Goal: Complete application form: Complete application form

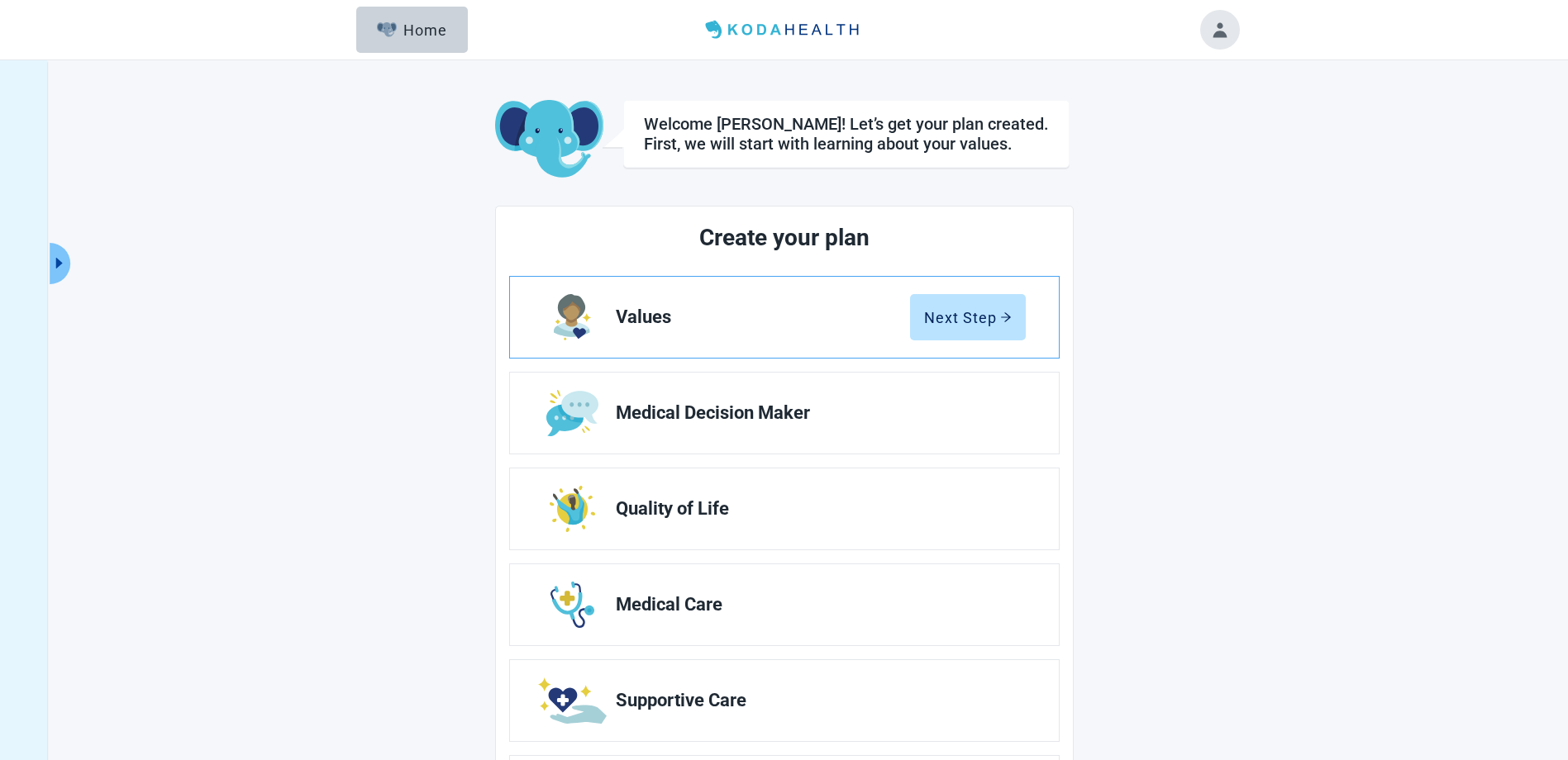
click at [961, 346] on link "Values Next Step" at bounding box center [784, 317] width 549 height 81
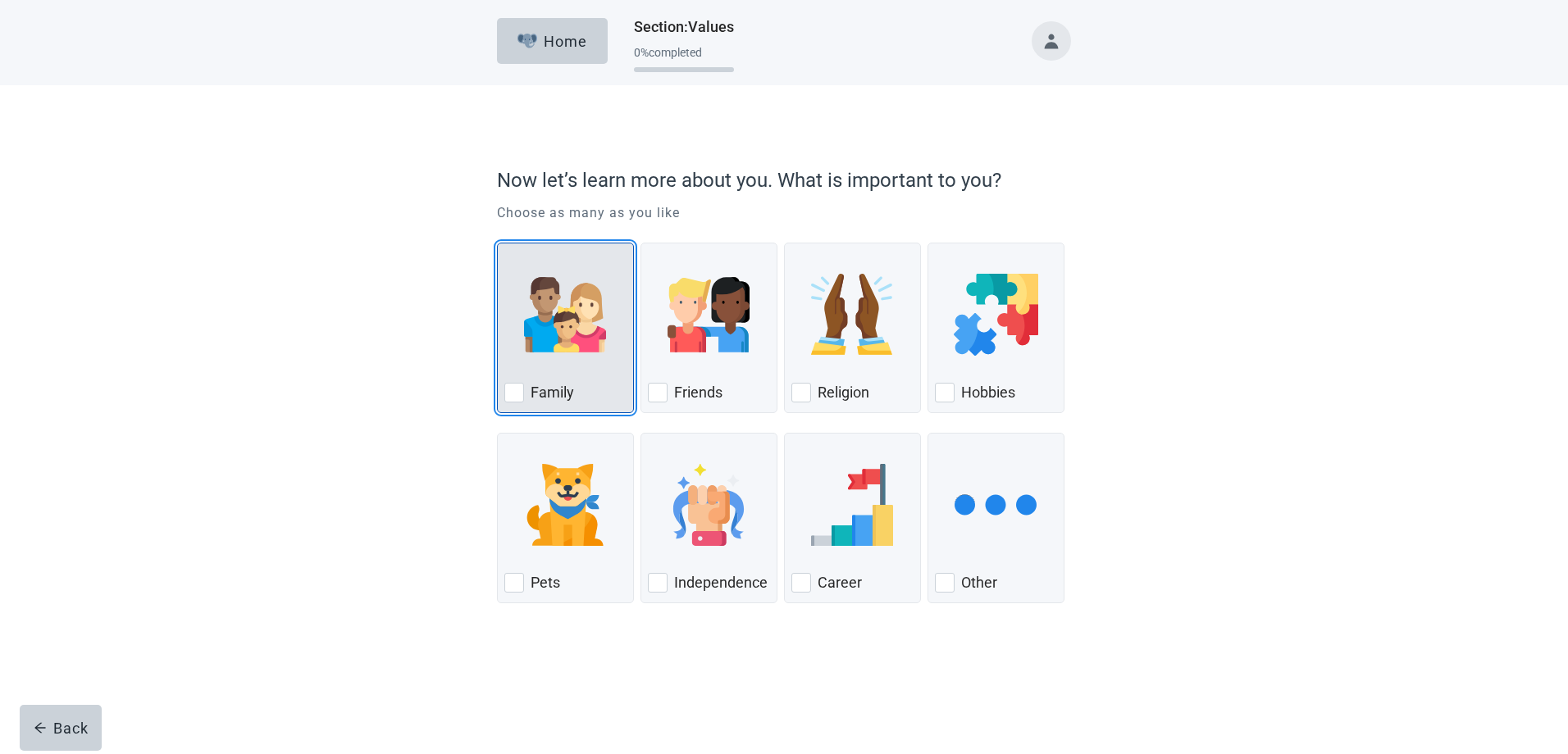
click at [571, 352] on img "Family, checkbox, not checked" at bounding box center [565, 315] width 82 height 82
click at [498, 244] on input "Family" at bounding box center [497, 243] width 1 height 1
checkbox input "true"
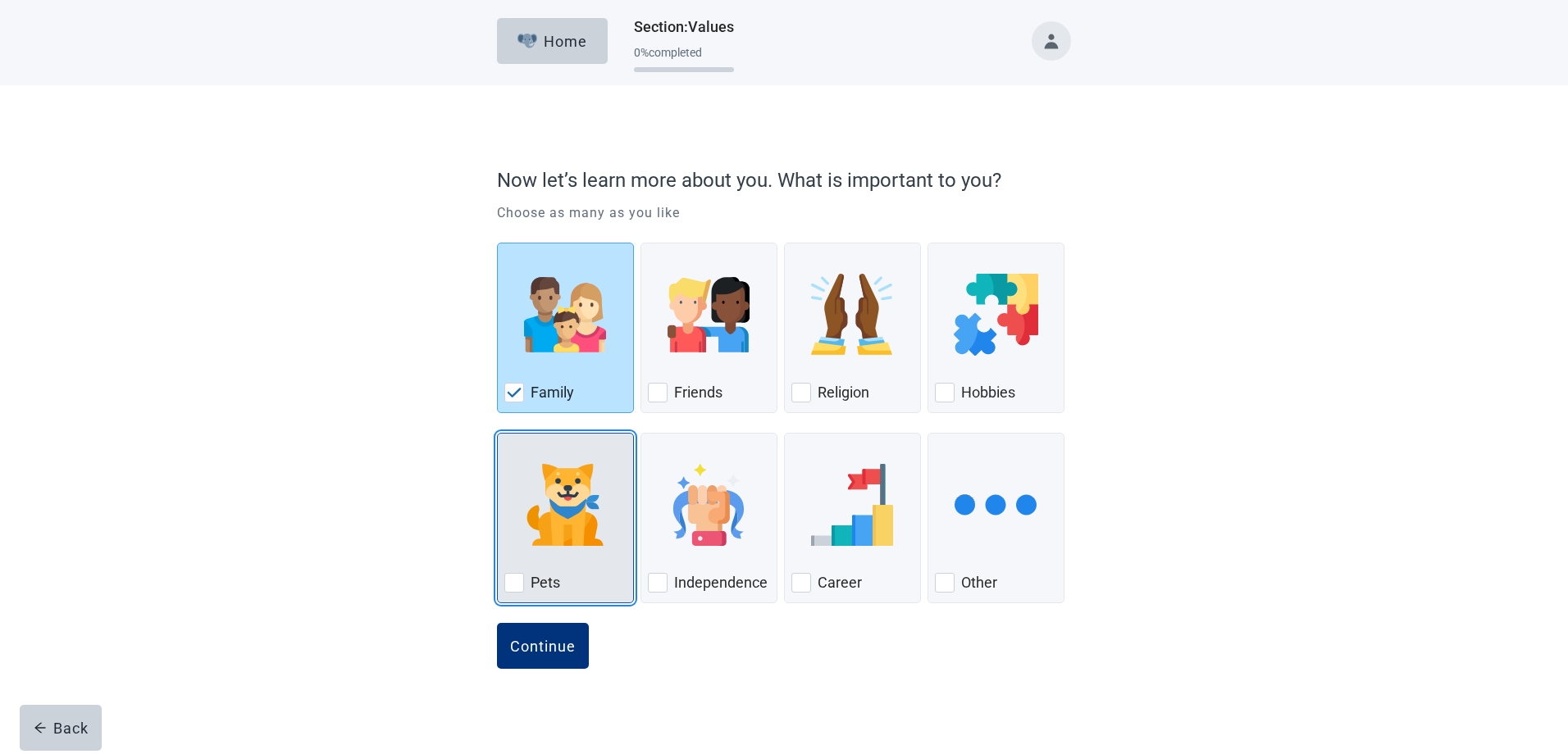
click at [558, 544] on img "Pets, checkbox, not checked" at bounding box center [565, 505] width 82 height 82
click at [498, 434] on input "Pets" at bounding box center [497, 433] width 1 height 1
checkbox input "true"
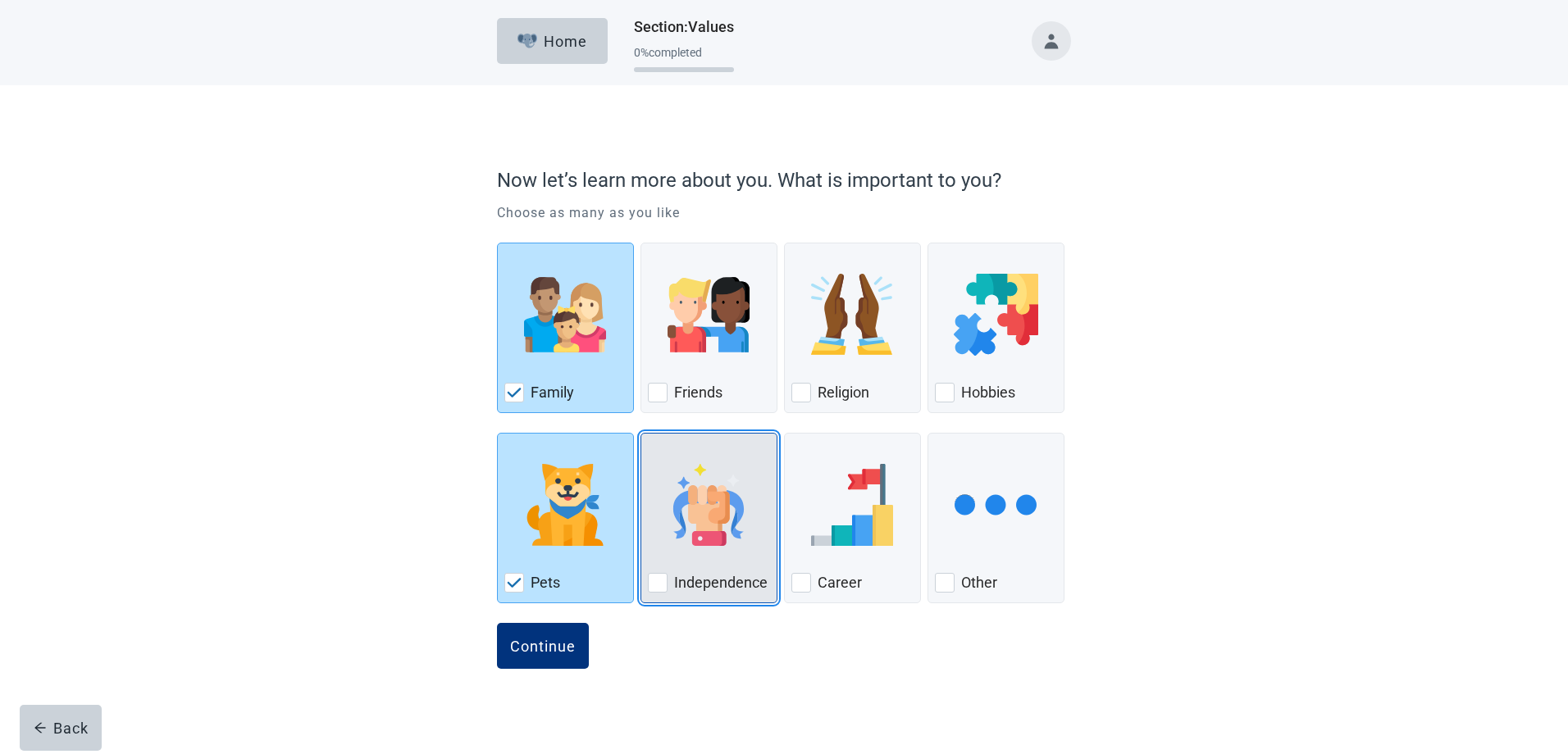
click at [701, 499] on img "Independence, checkbox, not checked" at bounding box center [708, 505] width 82 height 82
click at [642, 434] on input "Independence" at bounding box center [641, 433] width 1 height 1
checkbox input "true"
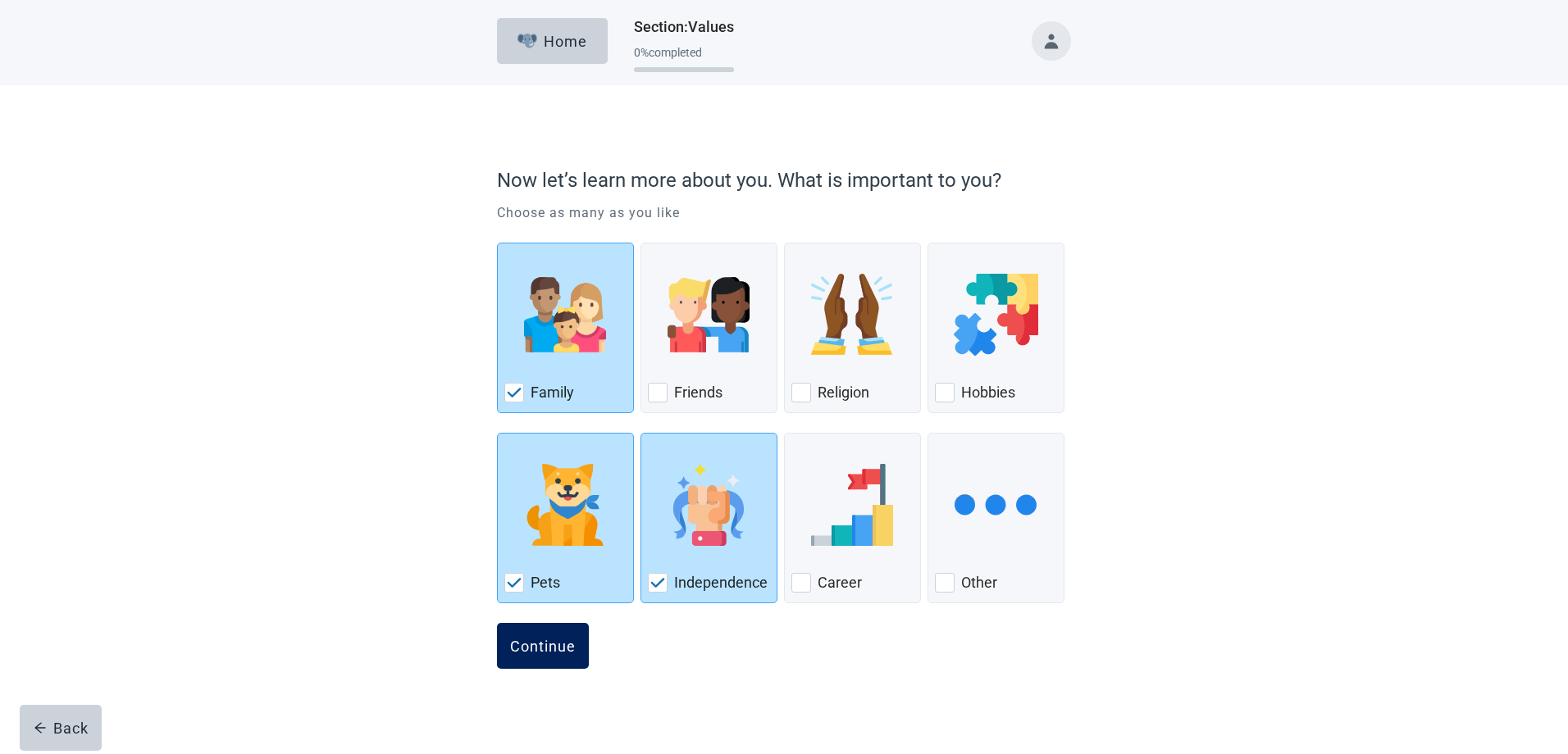
click at [548, 664] on button "Continue" at bounding box center [543, 646] width 92 height 46
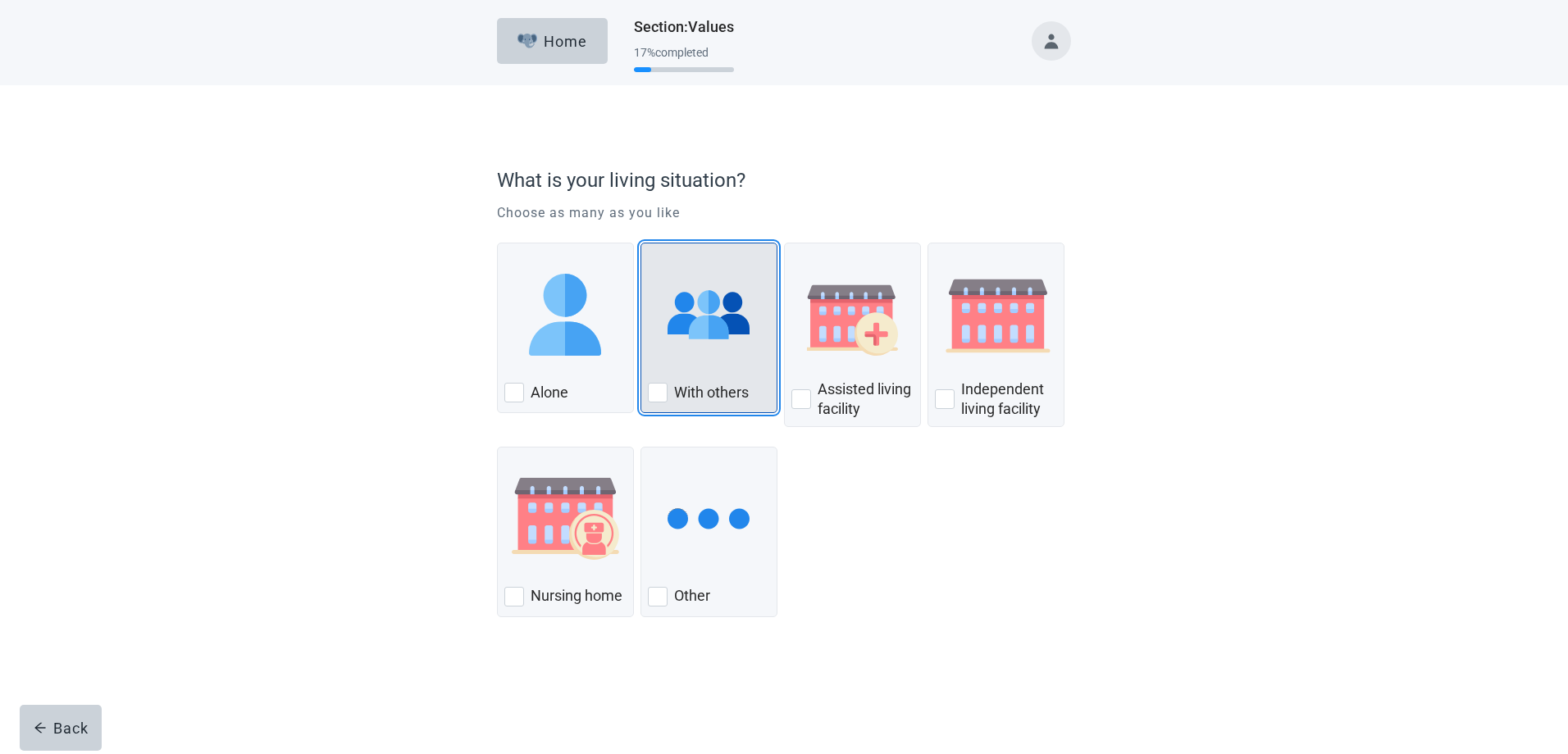
click at [718, 369] on div "With Others, checkbox, not checked" at bounding box center [709, 315] width 122 height 130
click at [642, 244] on input "With others" at bounding box center [641, 243] width 1 height 1
checkbox input "true"
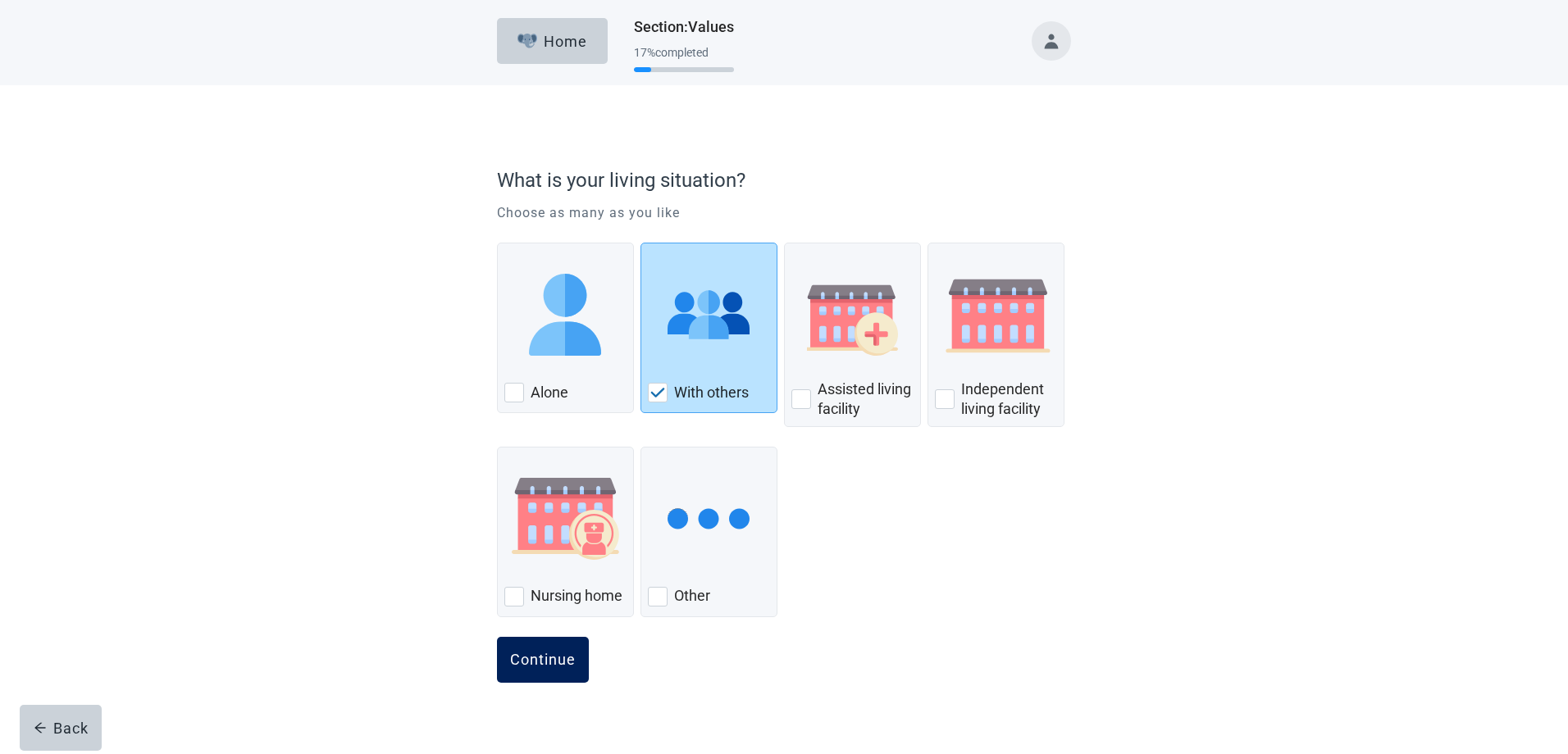
click at [555, 671] on button "Continue" at bounding box center [543, 660] width 92 height 46
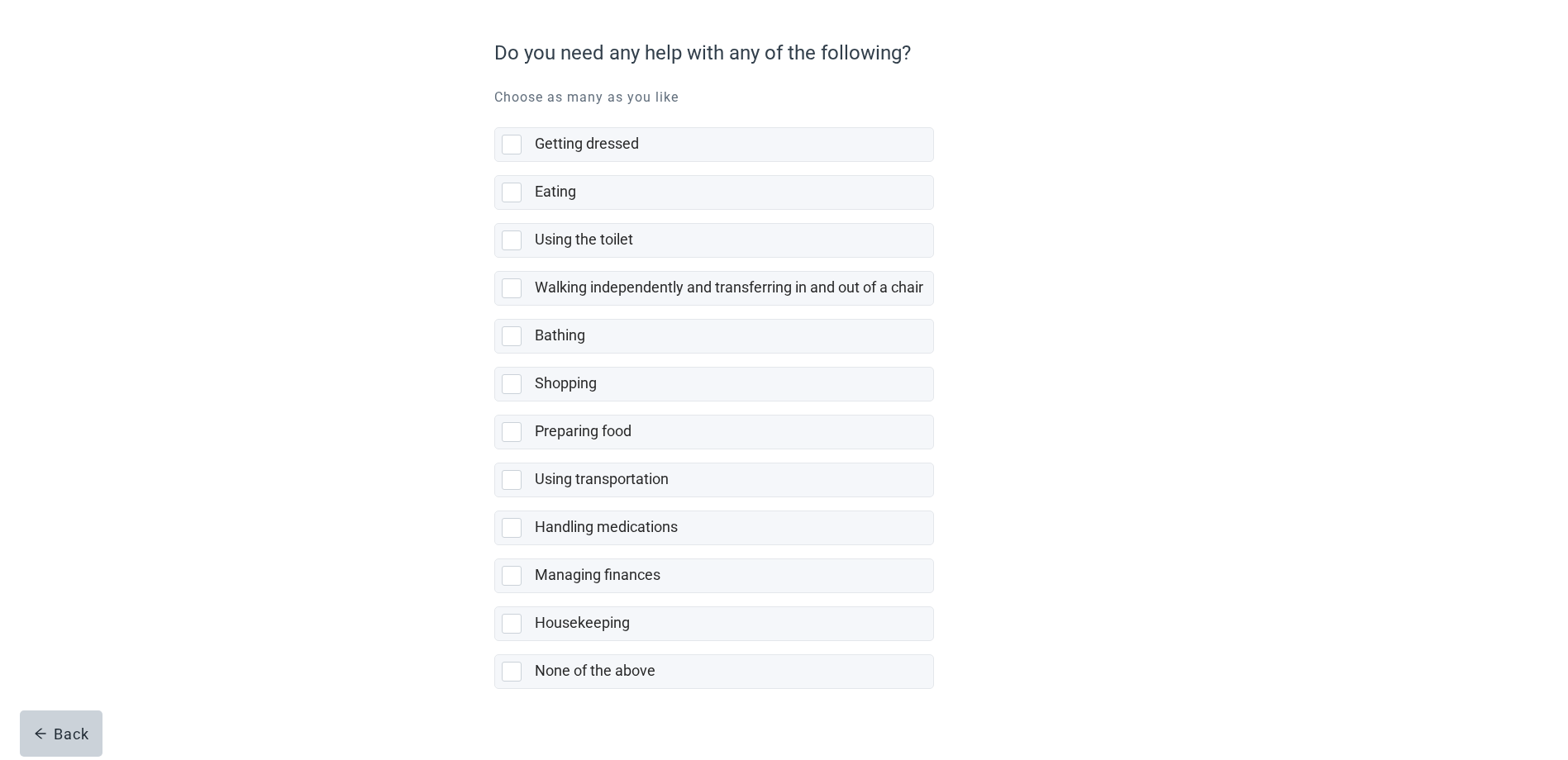
scroll to position [154, 0]
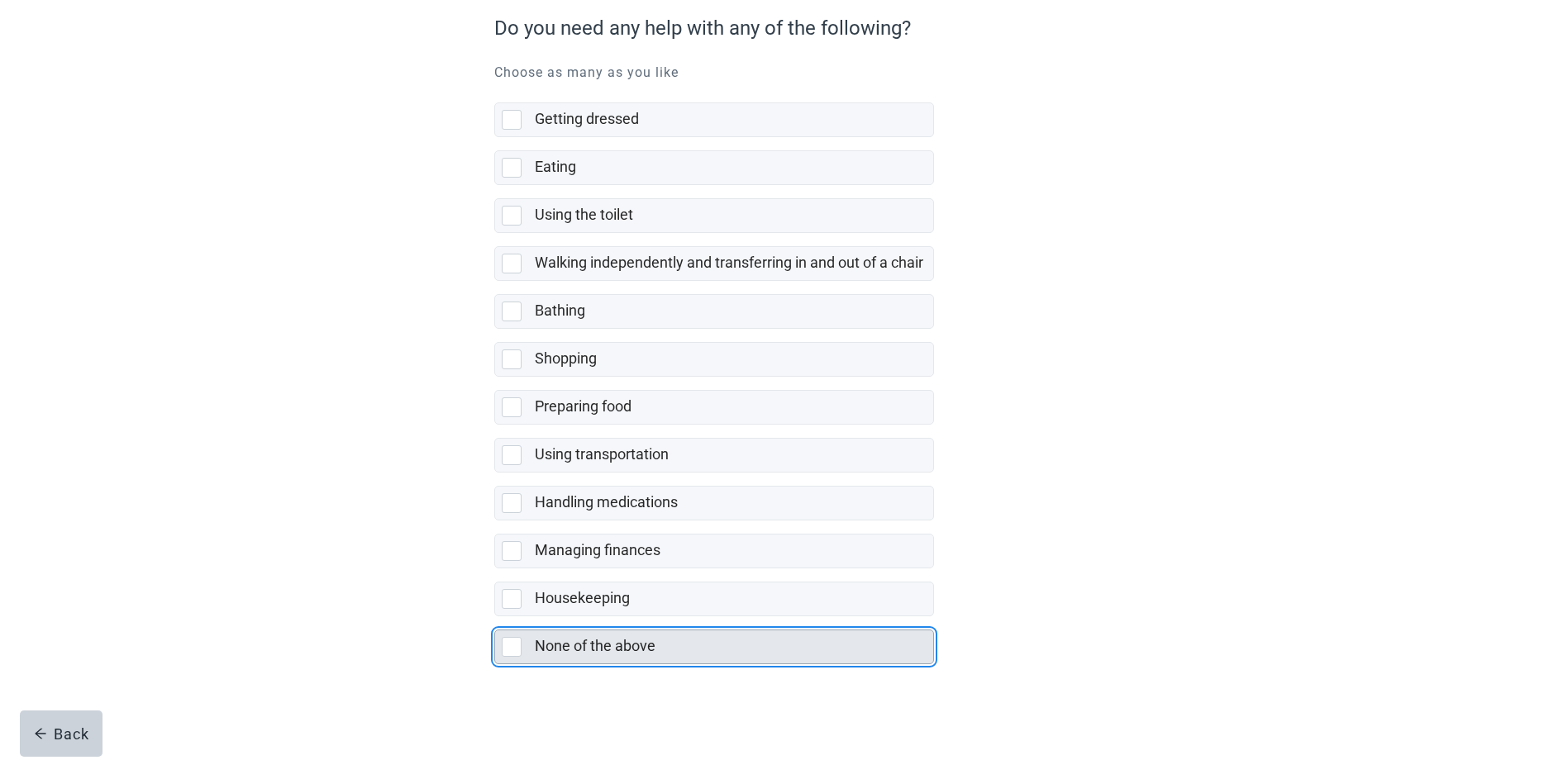
click at [704, 638] on div "None of the above" at bounding box center [729, 646] width 388 height 21
click at [496, 617] on input "None of the above" at bounding box center [495, 617] width 1 height 1
checkbox input "true"
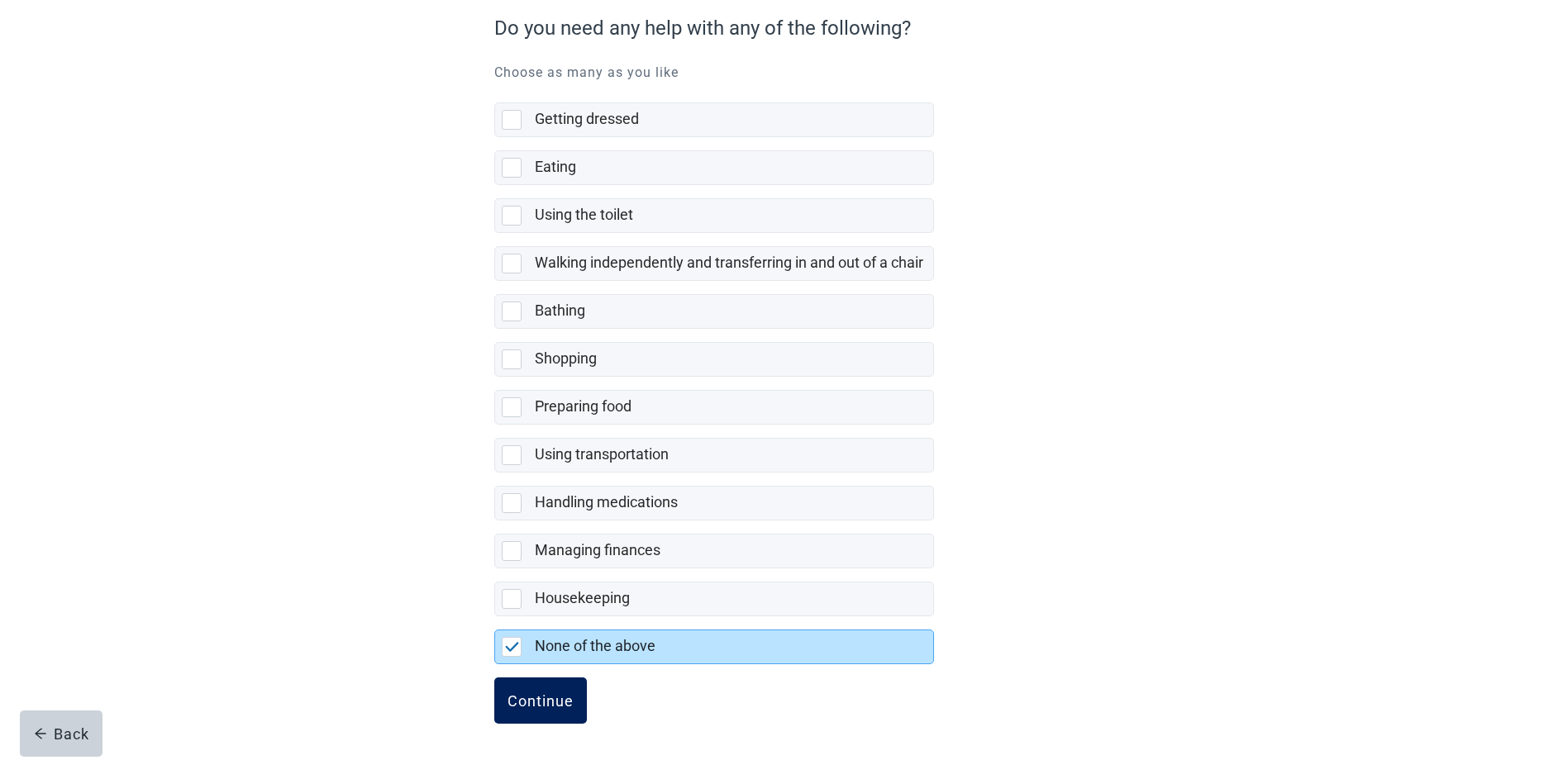
click at [547, 716] on button "Continue" at bounding box center [541, 701] width 93 height 46
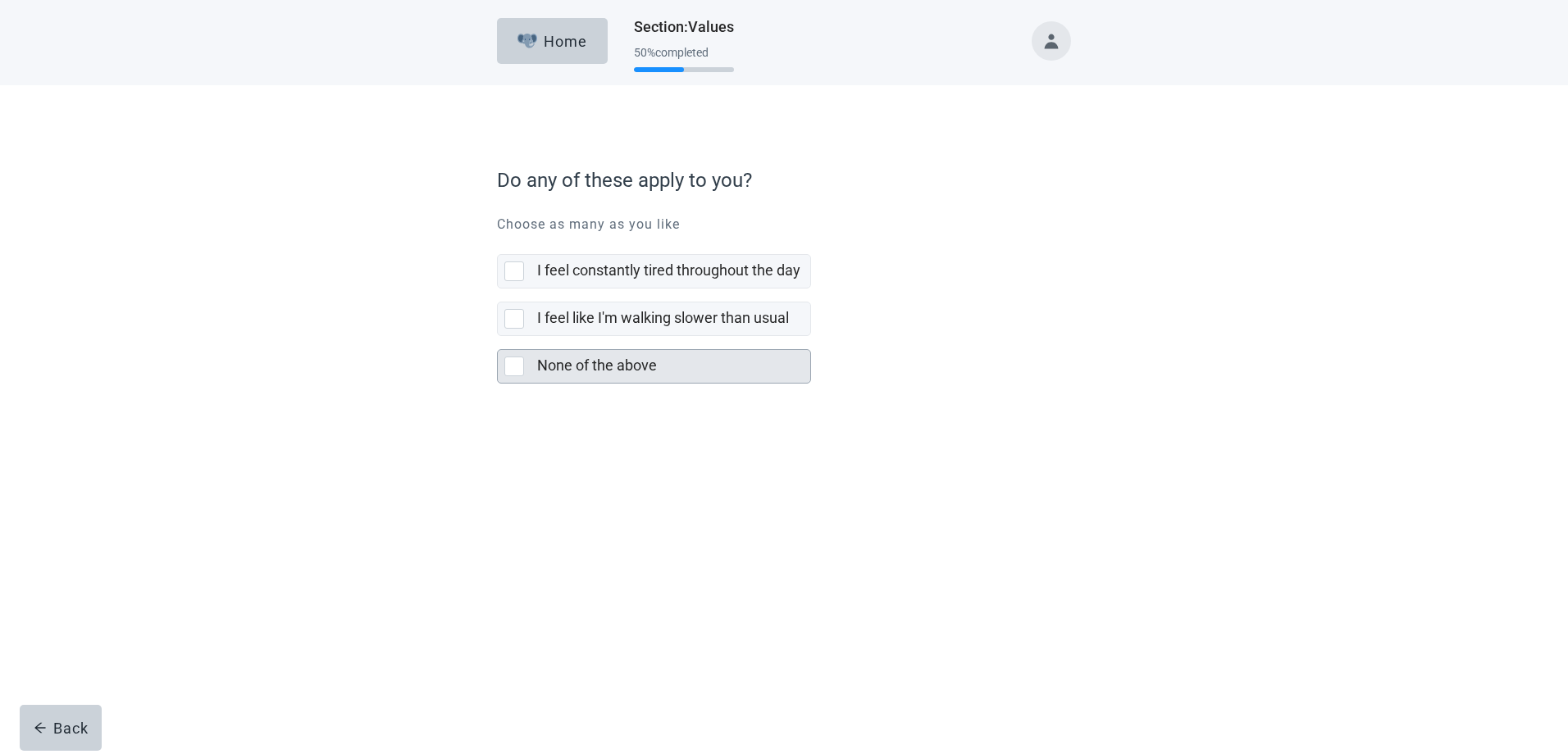
click at [603, 365] on label "None of the above" at bounding box center [596, 365] width 120 height 17
checkbox input "true"
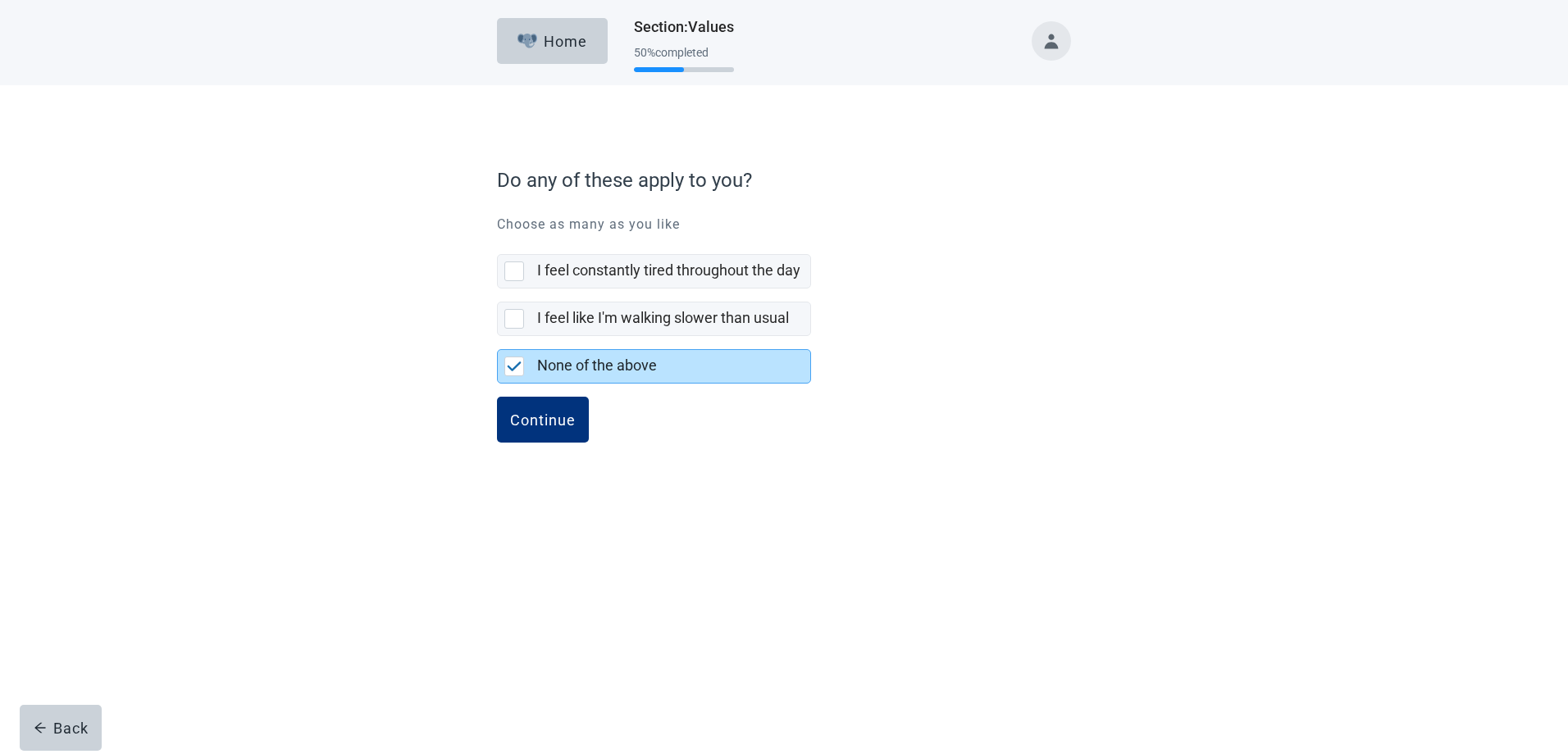
click at [569, 452] on div "Continue" at bounding box center [784, 437] width 574 height 82
click at [563, 438] on button "Continue" at bounding box center [543, 420] width 92 height 46
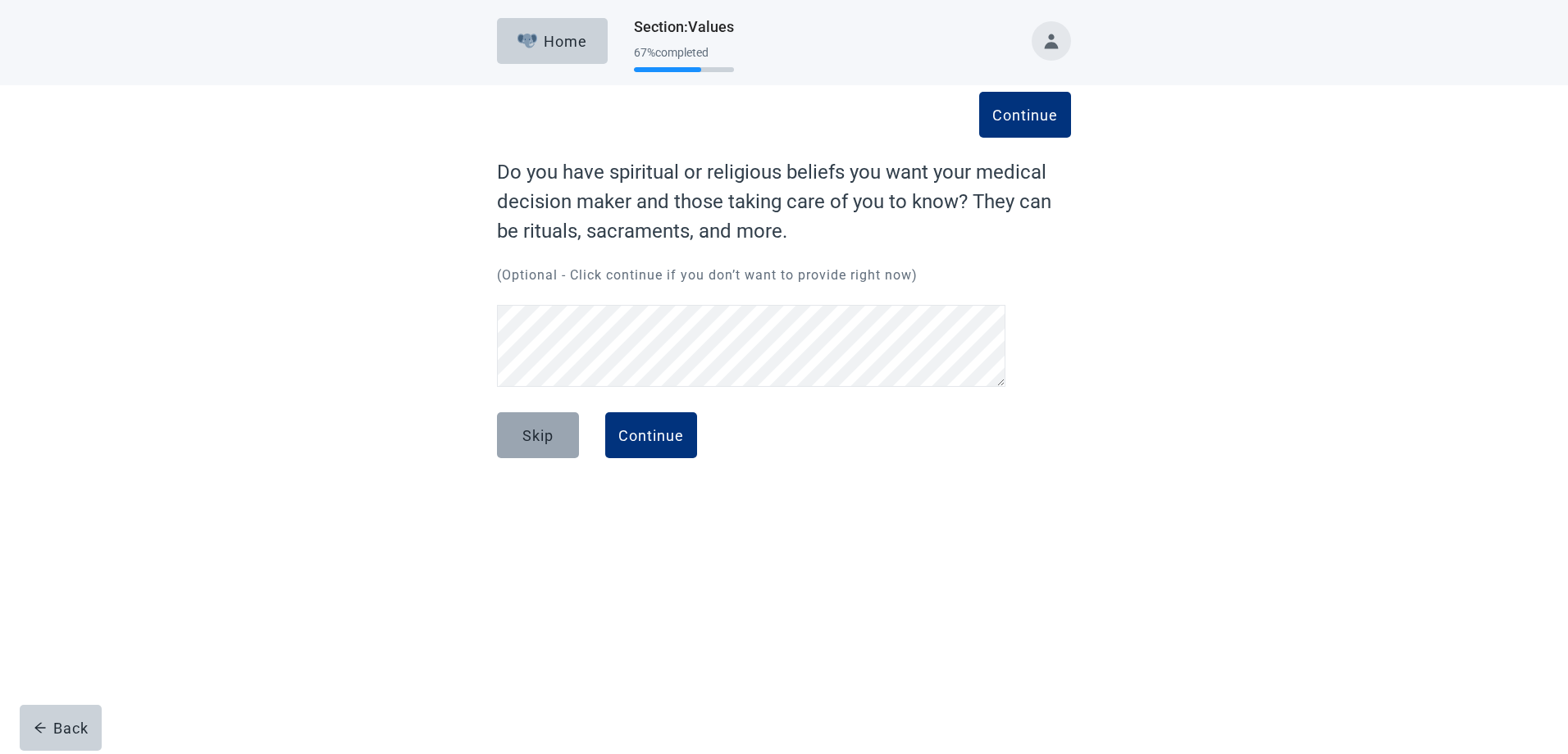
click at [537, 438] on div "Skip" at bounding box center [538, 436] width 31 height 16
click at [555, 424] on button "Skip" at bounding box center [538, 436] width 82 height 46
click at [683, 435] on div "Continue" at bounding box center [651, 436] width 66 height 16
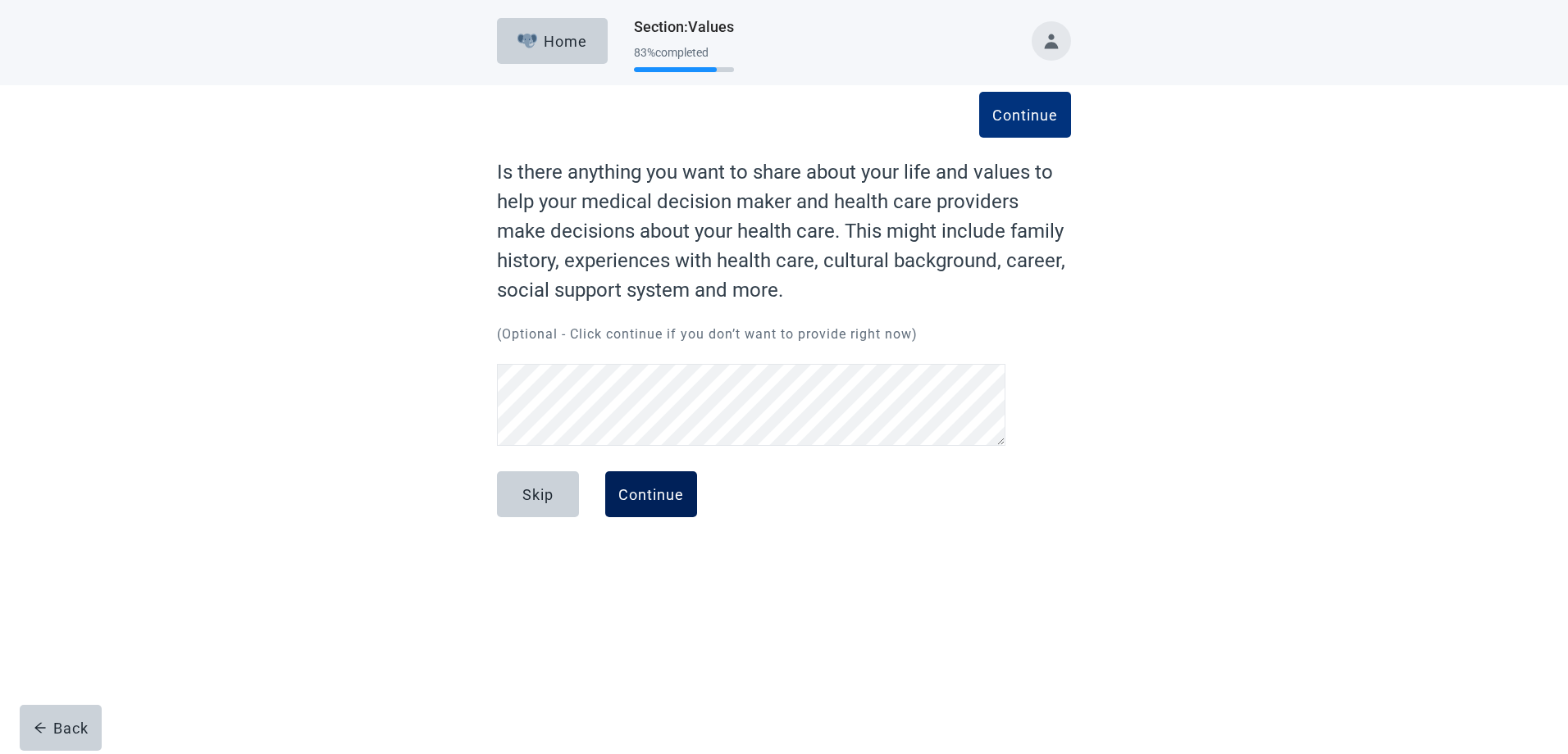
click at [664, 493] on div "Continue" at bounding box center [651, 494] width 66 height 16
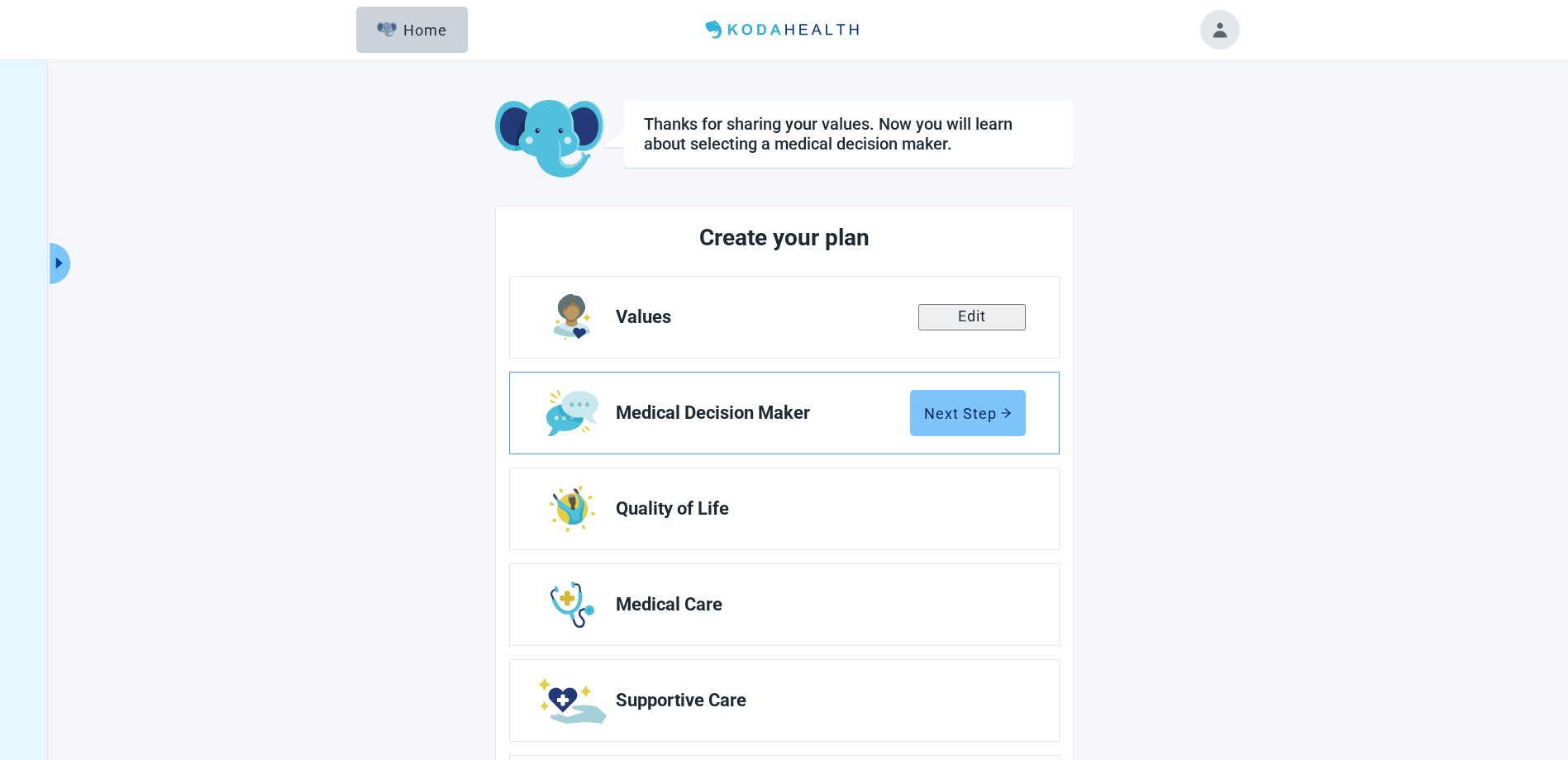
click at [964, 403] on button "Next Step" at bounding box center [968, 413] width 115 height 46
